Goal: Ask a question: Seek information or help from site administrators or community

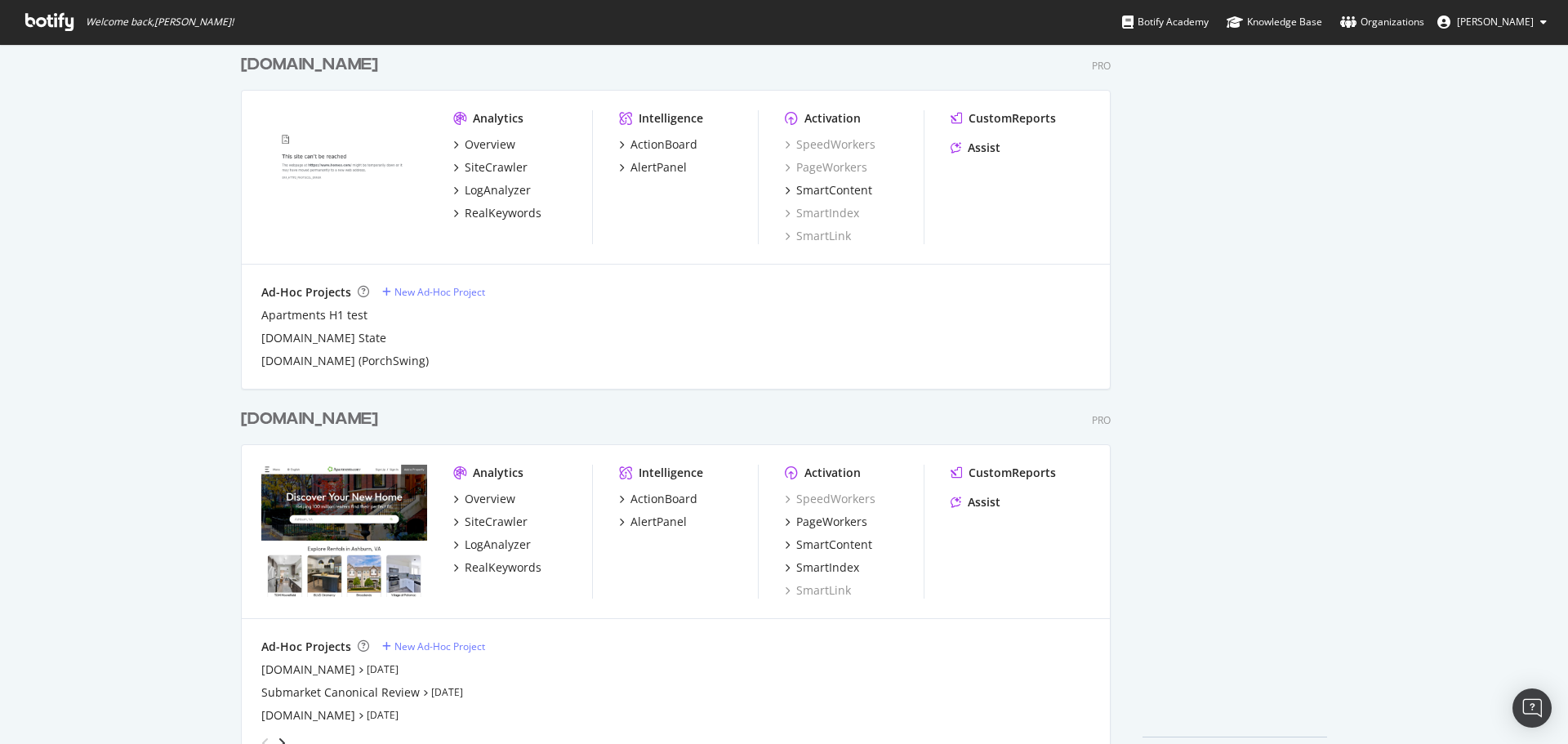
scroll to position [839, 0]
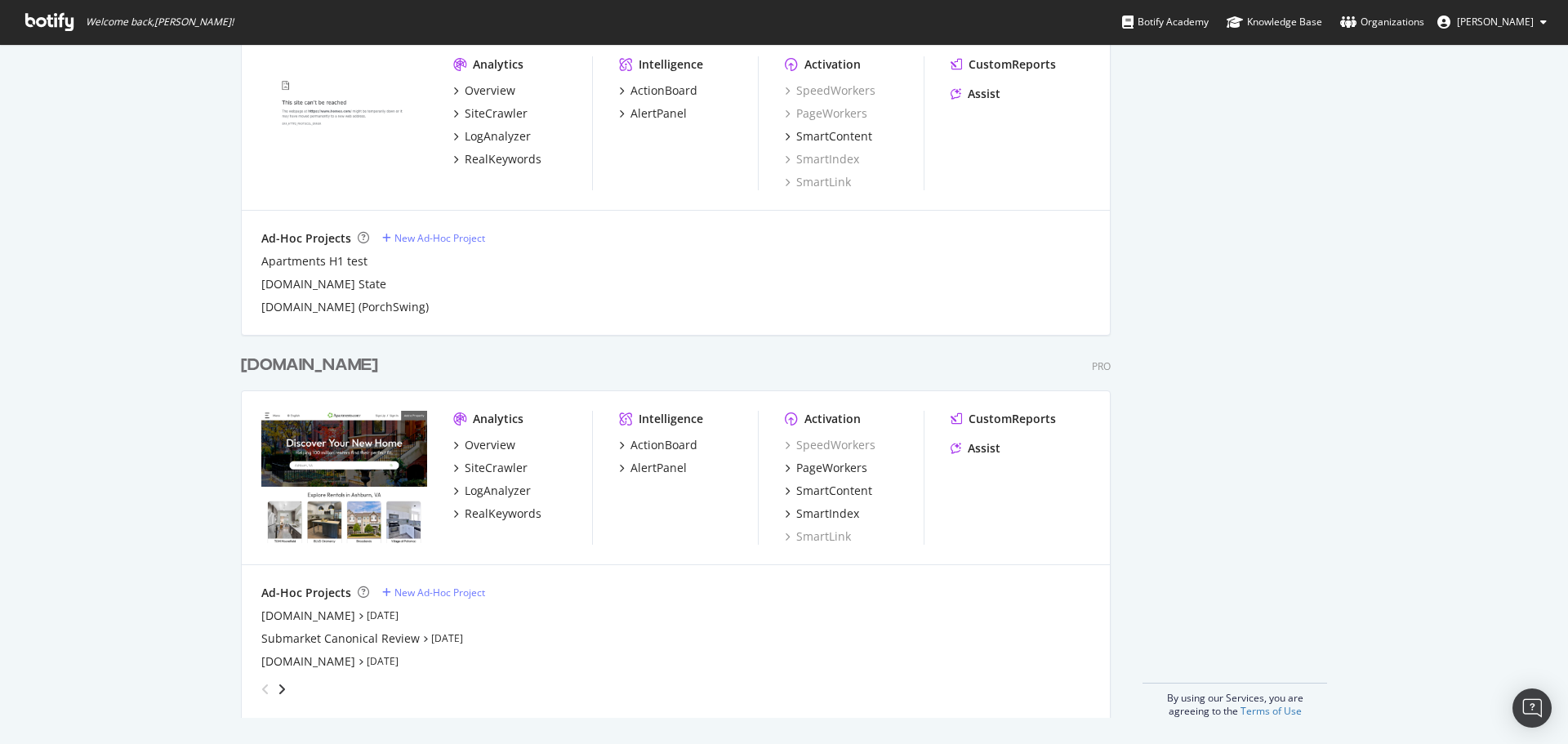
click at [335, 366] on div "[DOMAIN_NAME]" at bounding box center [309, 365] width 137 height 24
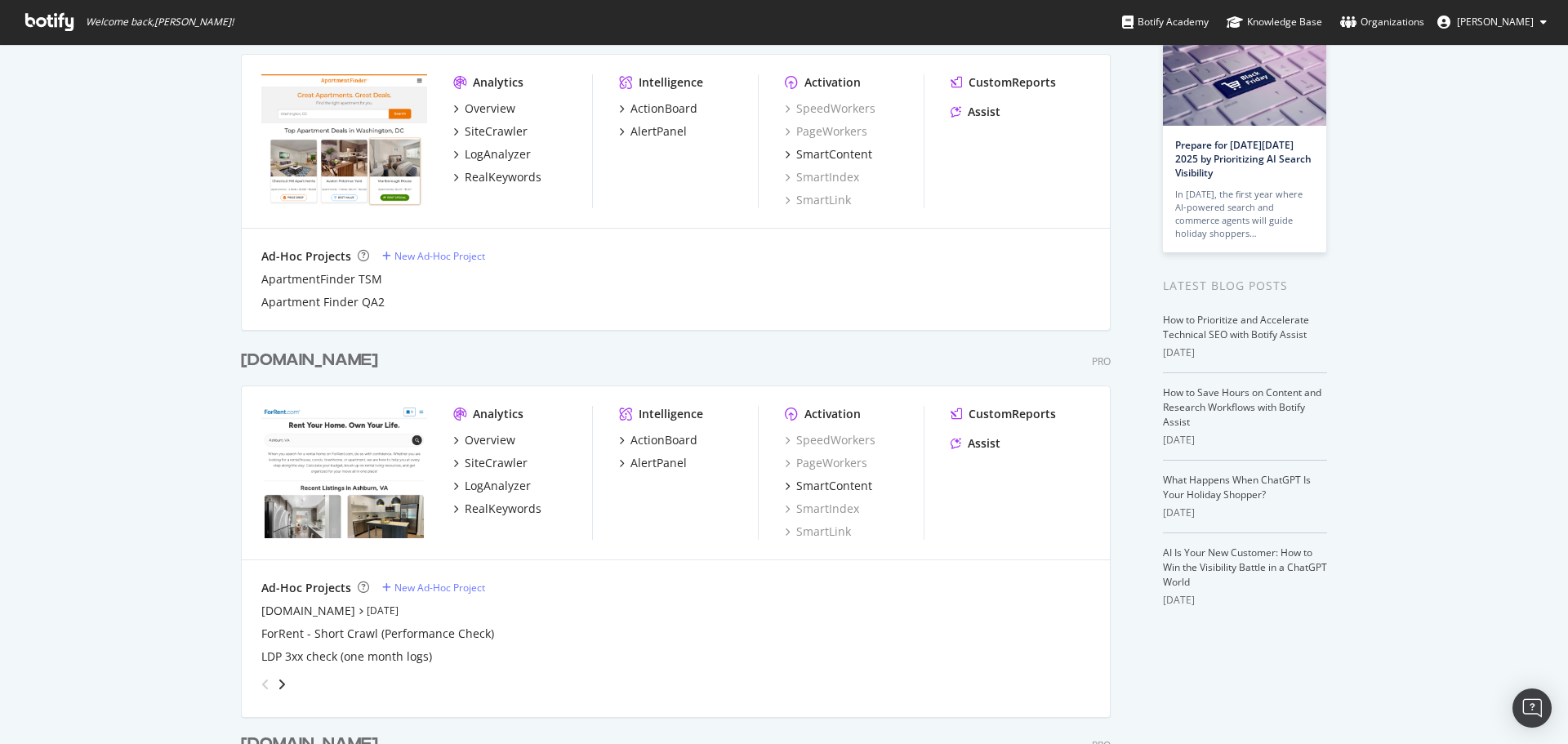
scroll to position [164, 0]
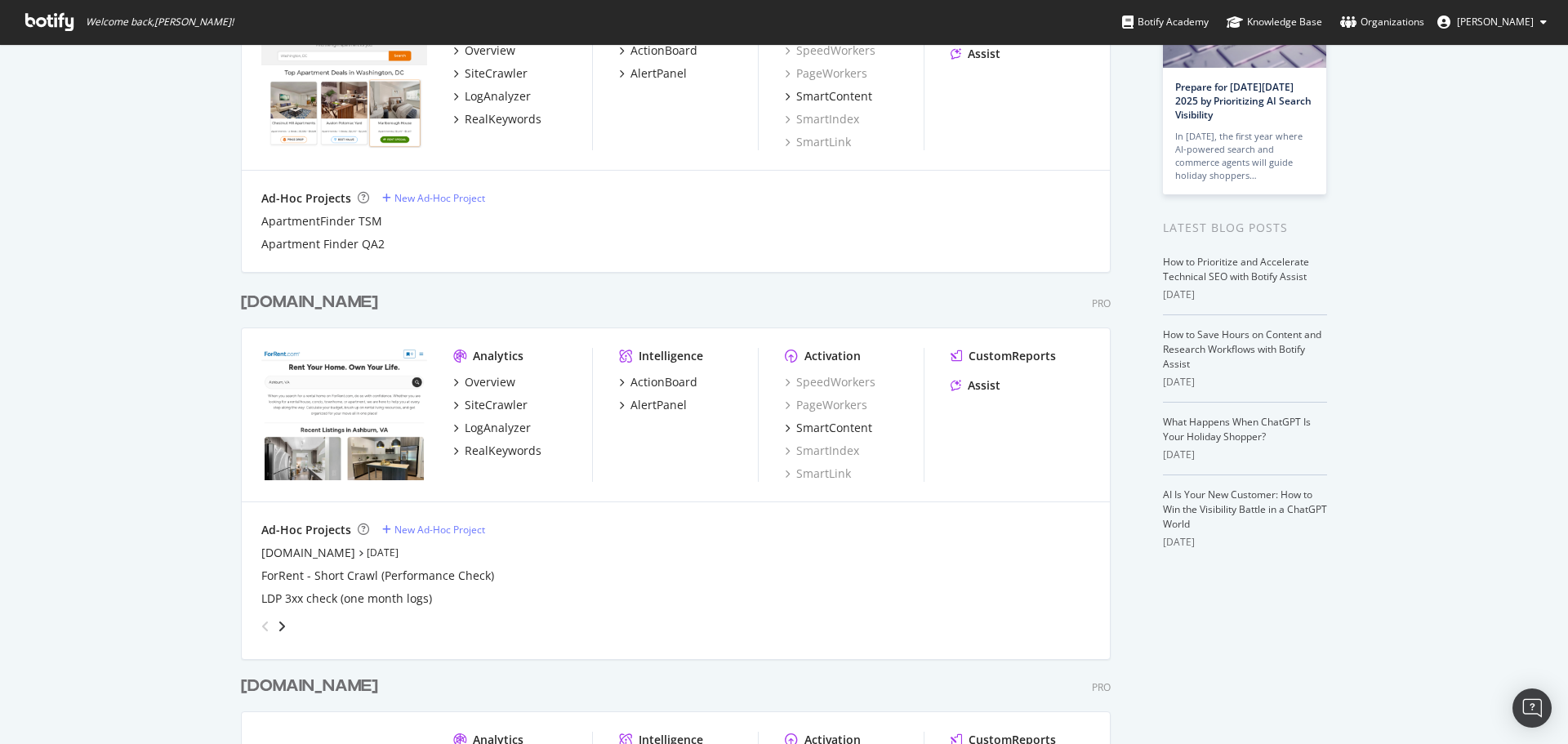
click at [300, 307] on div "[DOMAIN_NAME]" at bounding box center [309, 302] width 137 height 24
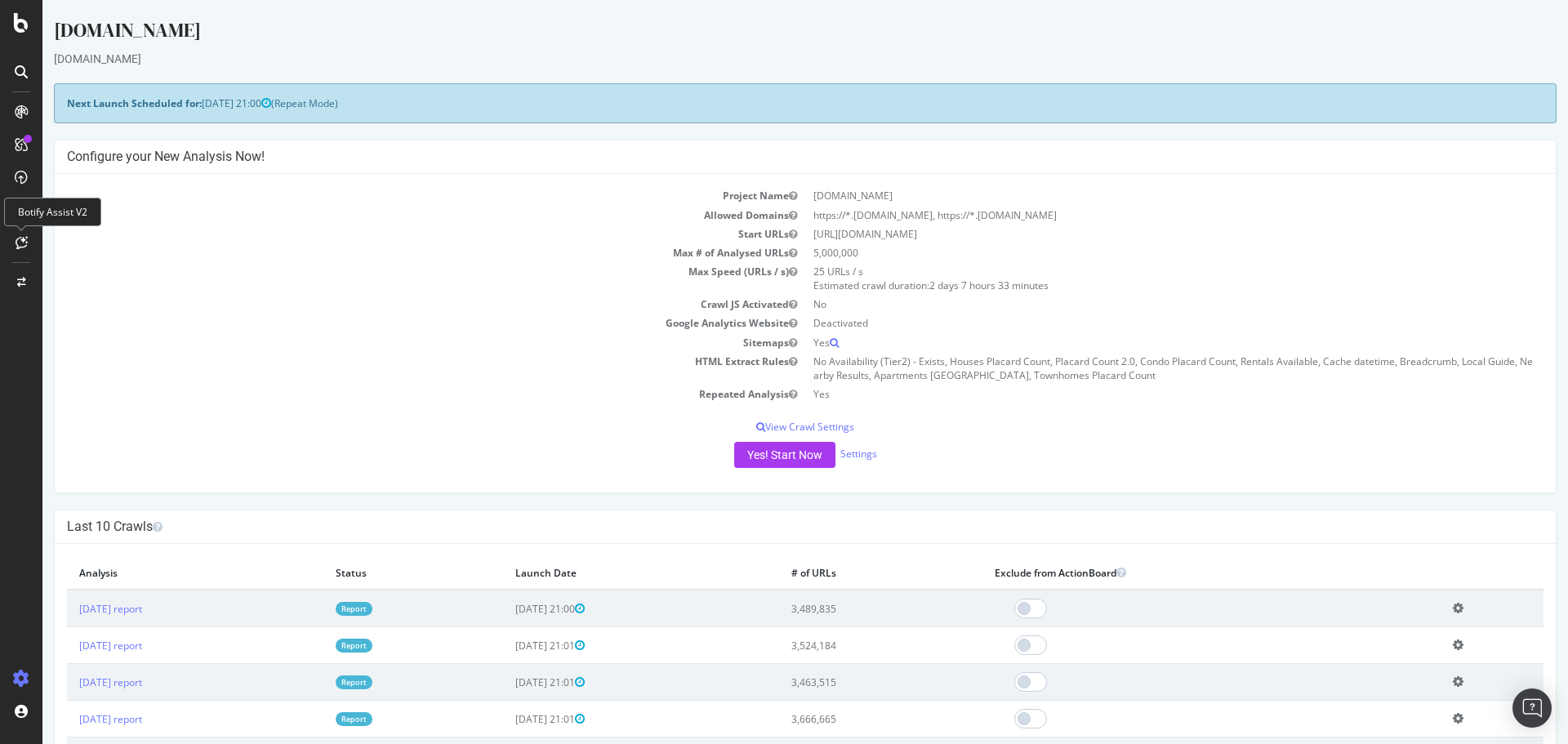
click at [23, 248] on icon at bounding box center [21, 242] width 12 height 13
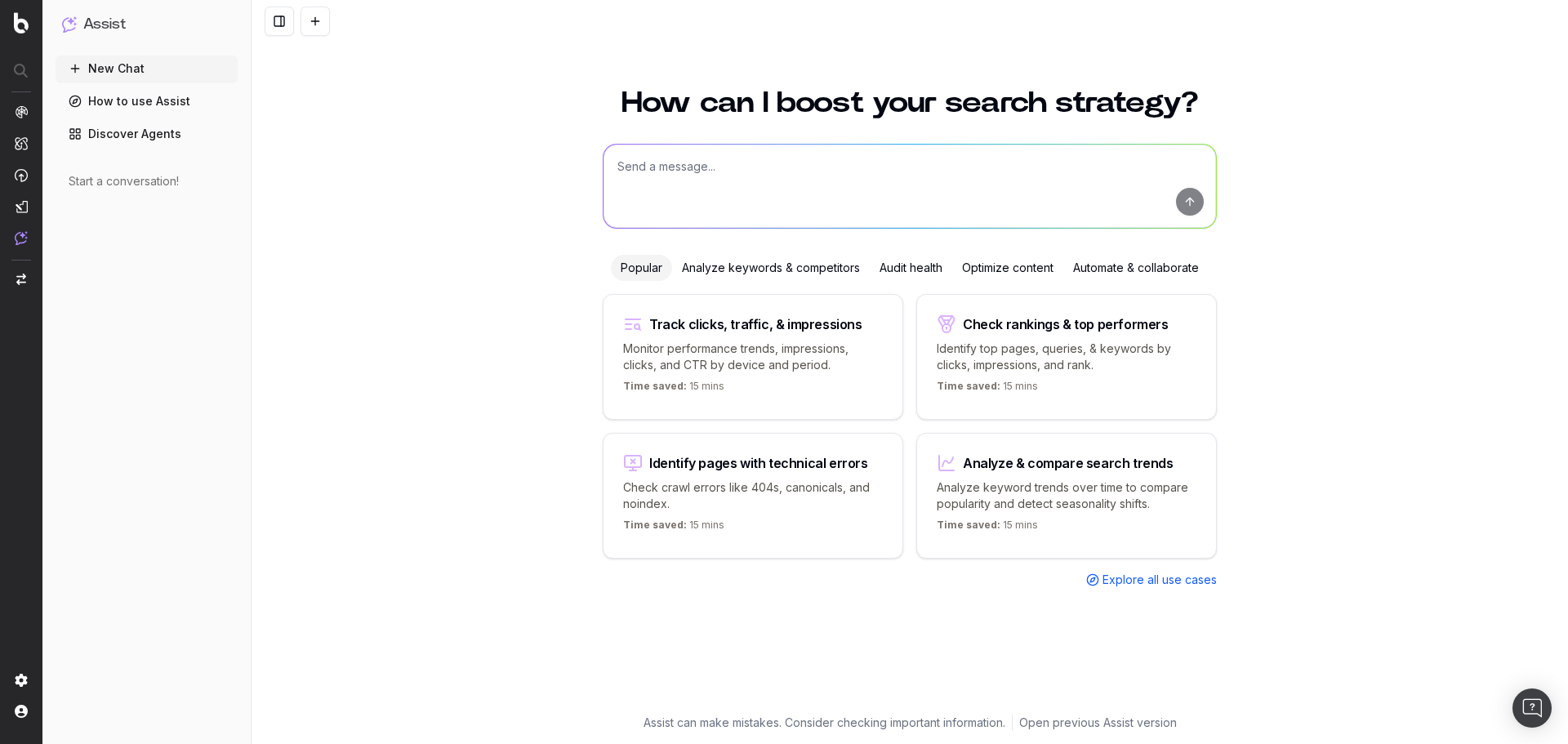
click at [795, 186] on textarea at bounding box center [909, 186] width 612 height 83
type textarea "W"
type textarea "Create a content brief for the top neighborhoods for renters searching for town…"
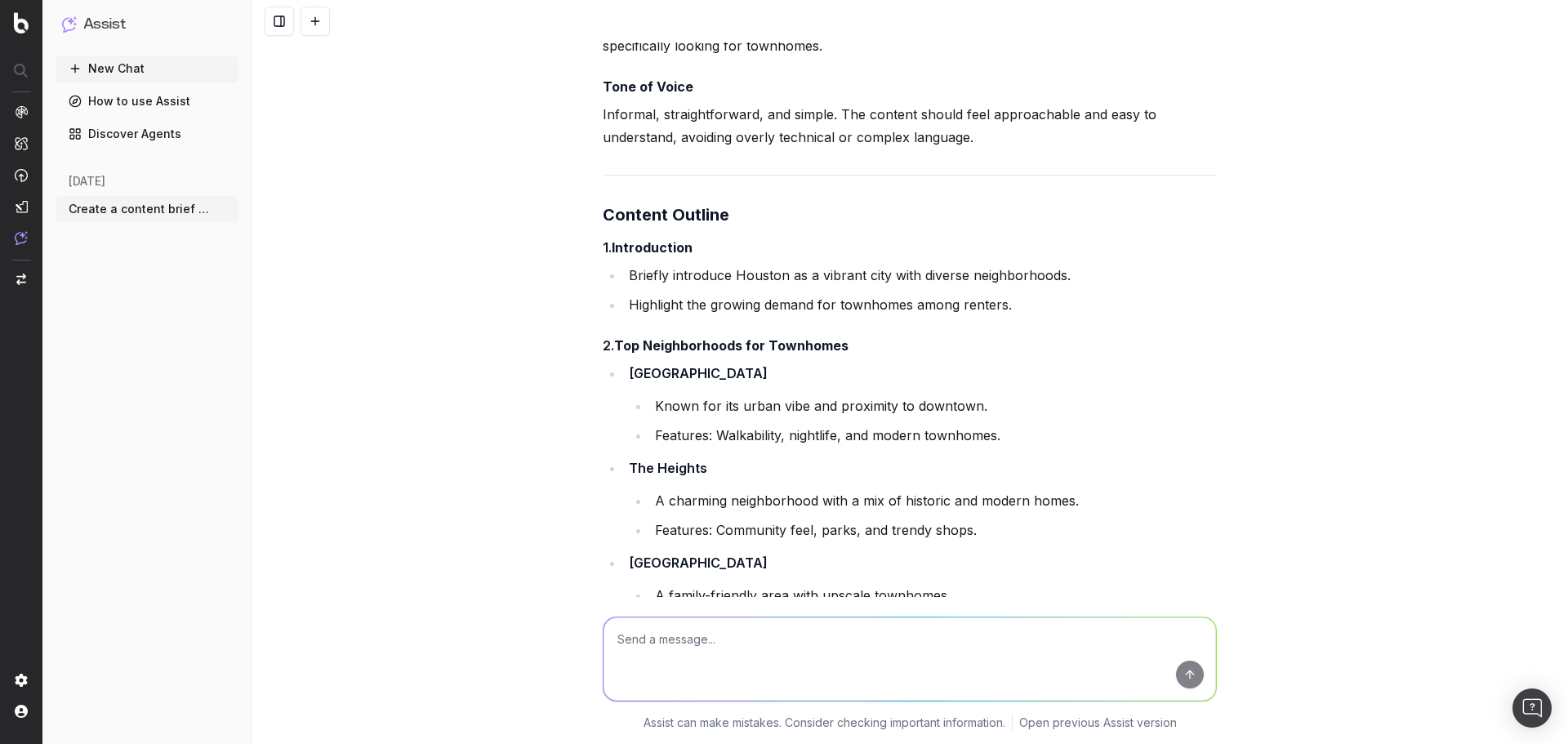
scroll to position [409, 0]
